Goal: Information Seeking & Learning: Learn about a topic

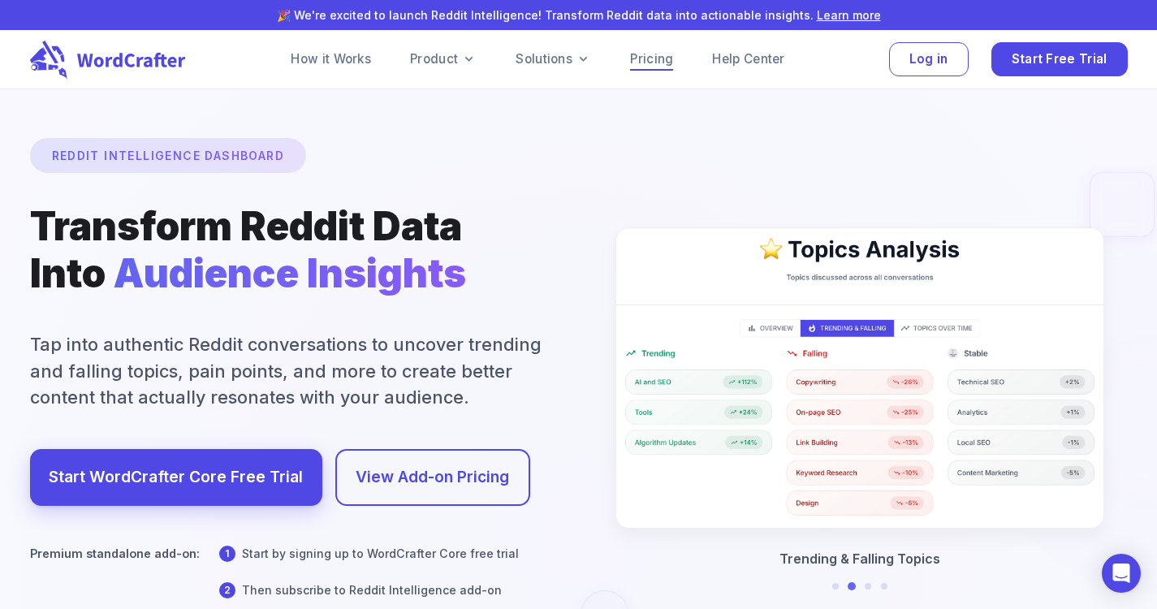
click at [666, 54] on link "Pricing" at bounding box center [651, 59] width 43 height 19
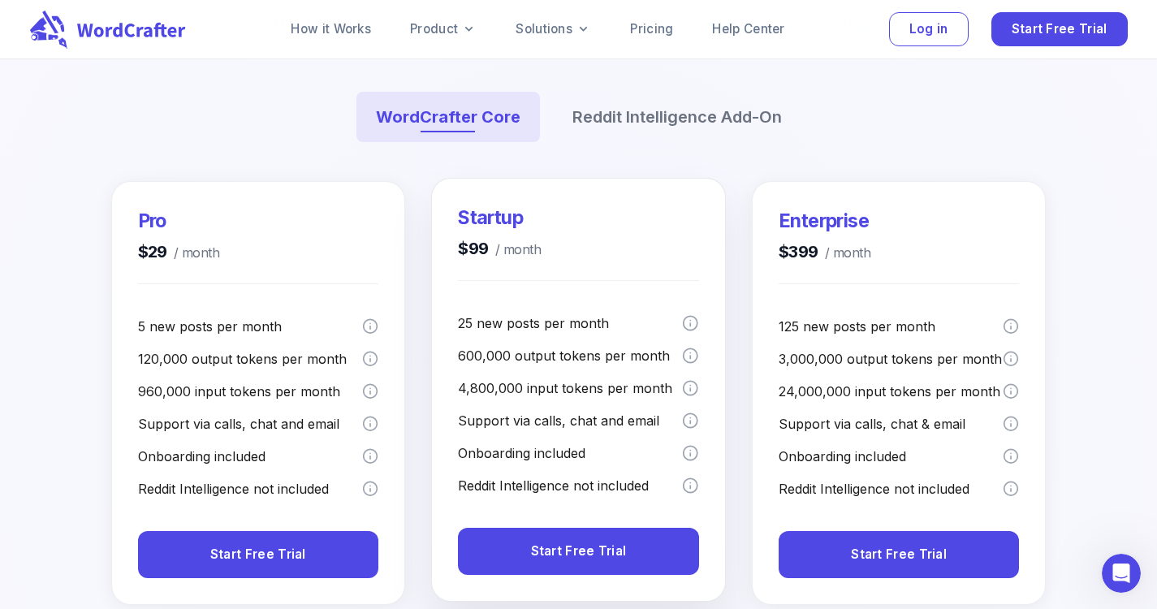
scroll to position [243, 0]
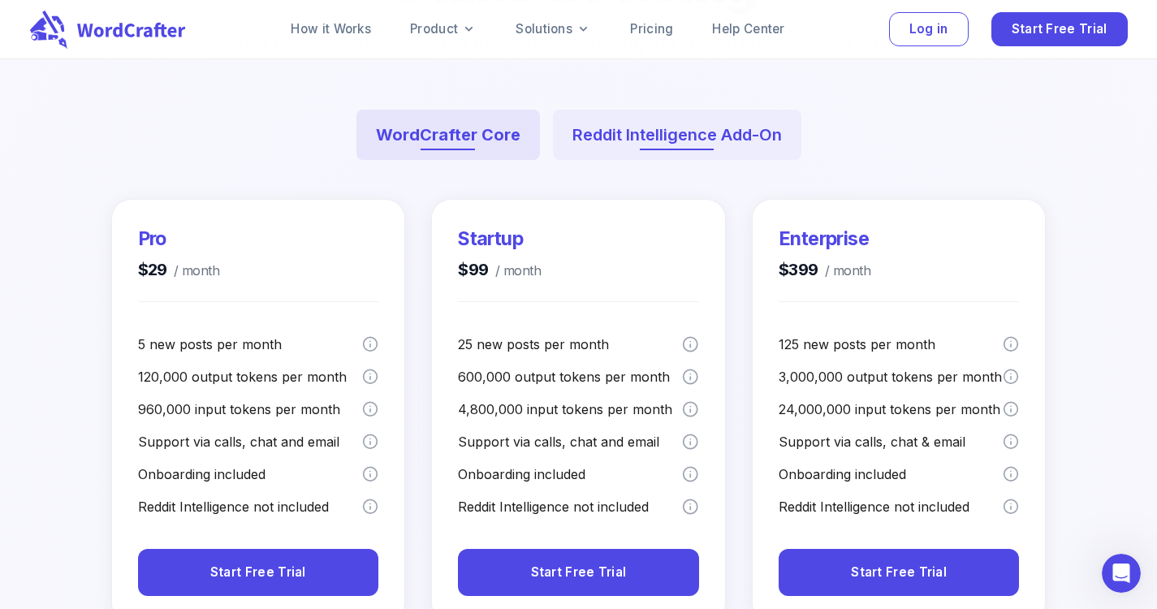
click at [650, 122] on button "Reddit Intelligence Add-On" at bounding box center [677, 135] width 248 height 50
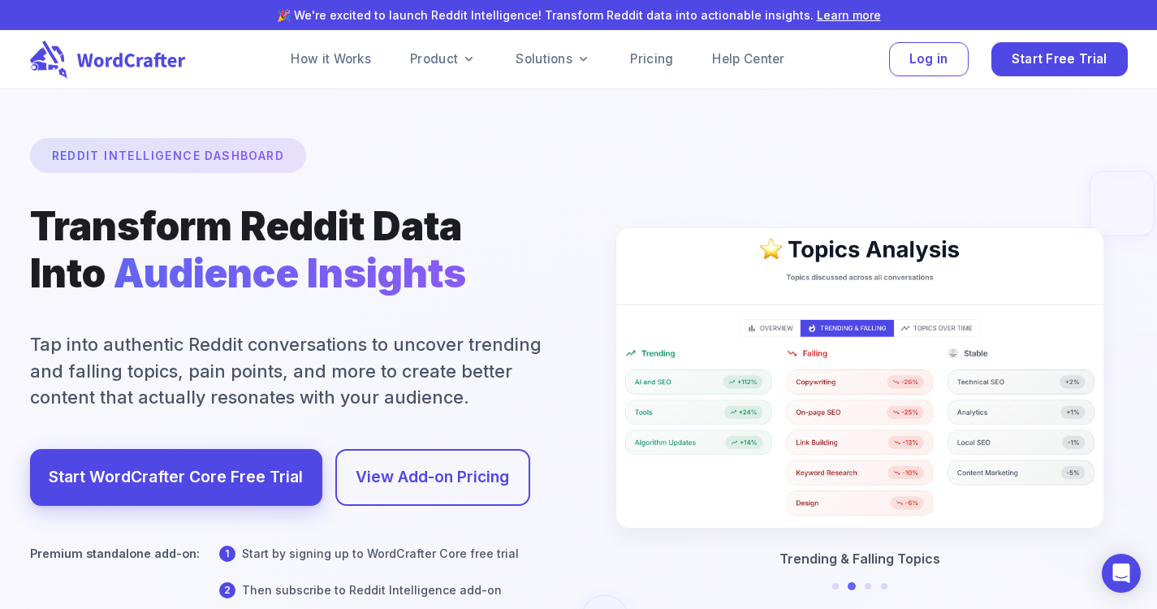
click at [209, 174] on div at bounding box center [578, 537] width 2313 height 1790
click at [211, 170] on div at bounding box center [578, 537] width 2313 height 1790
click at [209, 164] on div at bounding box center [578, 537] width 2313 height 1790
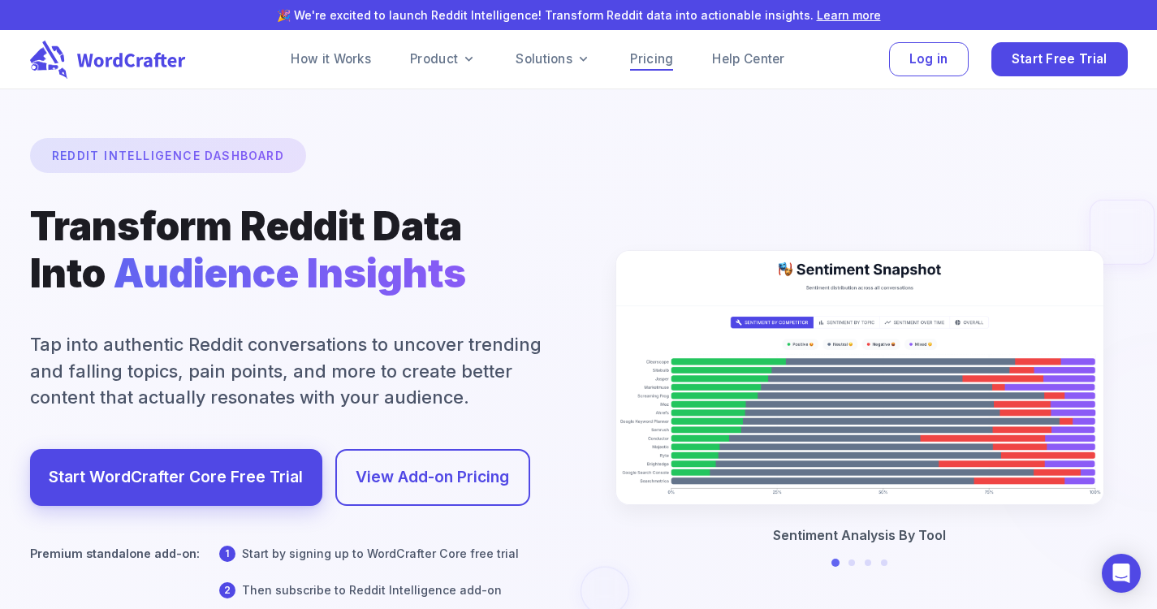
click at [637, 59] on link "Pricing" at bounding box center [651, 59] width 43 height 19
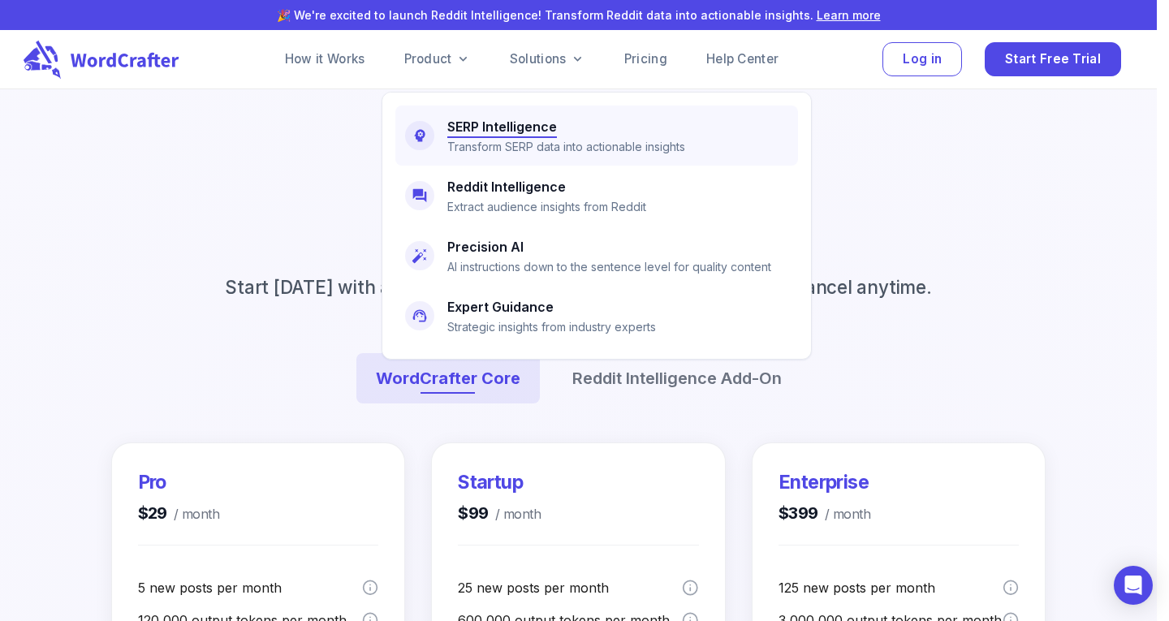
click at [491, 136] on h6 "SERP Intelligence" at bounding box center [502, 126] width 110 height 23
